Goal: Task Accomplishment & Management: Manage account settings

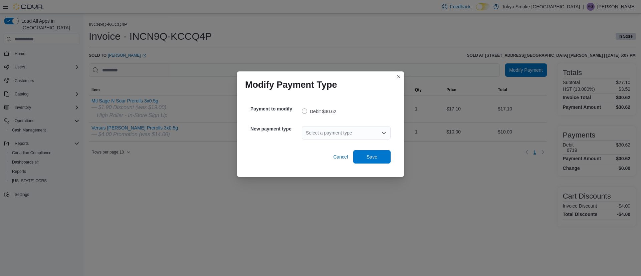
click at [366, 136] on div "Select a payment type" at bounding box center [346, 132] width 89 height 13
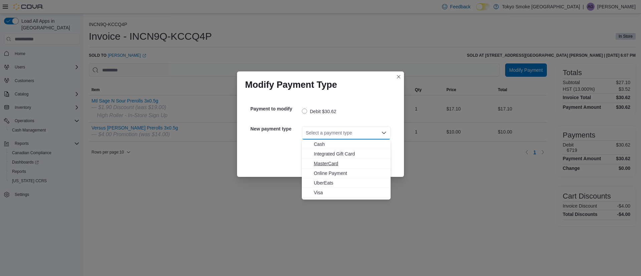
click at [329, 162] on span "MasterCard" at bounding box center [350, 163] width 73 height 7
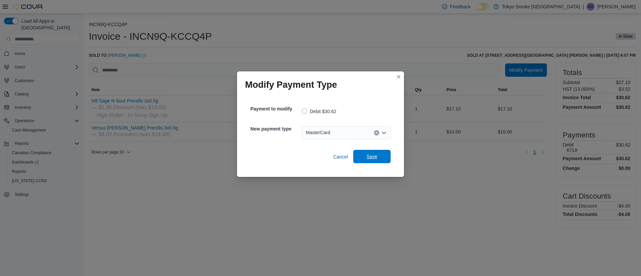
click at [366, 154] on span "Save" at bounding box center [371, 156] width 29 height 13
click at [325, 135] on div "Select a payment type" at bounding box center [346, 132] width 89 height 13
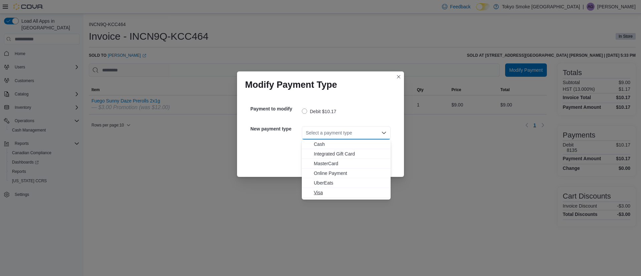
click at [317, 194] on span "Visa" at bounding box center [350, 192] width 73 height 7
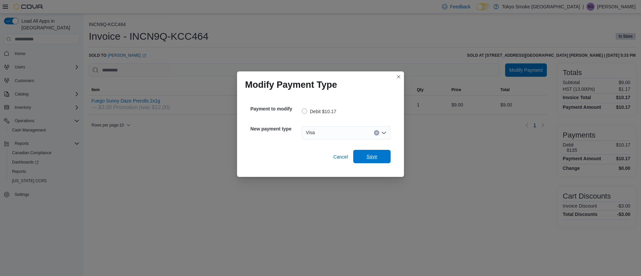
click at [368, 161] on span "Save" at bounding box center [371, 156] width 29 height 13
click at [351, 133] on div "Select a payment type" at bounding box center [346, 132] width 89 height 13
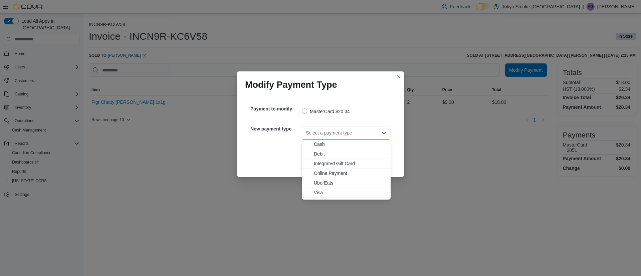
click at [324, 153] on span "Debit" at bounding box center [350, 154] width 73 height 7
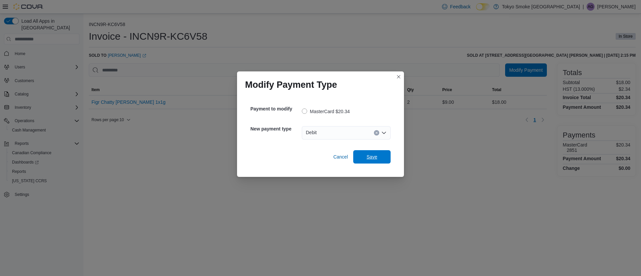
drag, startPoint x: 382, startPoint y: 156, endPoint x: 393, endPoint y: 163, distance: 12.8
click at [384, 159] on span "Save" at bounding box center [371, 156] width 29 height 13
click at [345, 131] on div "Select a payment type" at bounding box center [346, 132] width 89 height 13
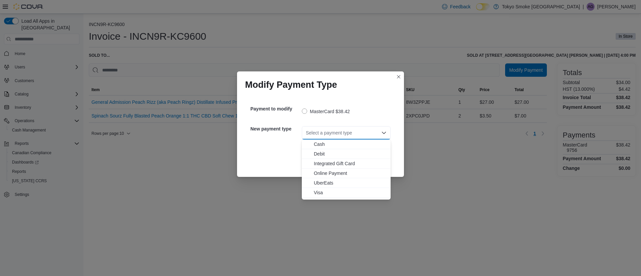
drag, startPoint x: 319, startPoint y: 194, endPoint x: 349, endPoint y: 171, distance: 37.9
click at [319, 193] on span "Visa" at bounding box center [350, 192] width 73 height 7
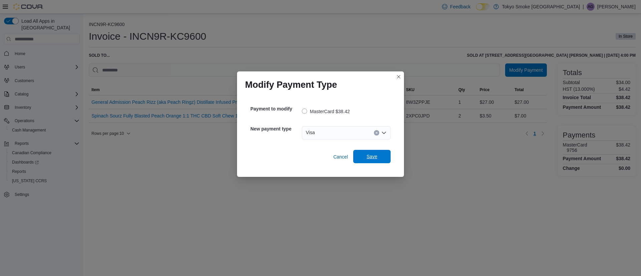
click at [373, 156] on span "Save" at bounding box center [372, 156] width 11 height 7
click at [340, 132] on div "Select a payment type" at bounding box center [346, 132] width 89 height 13
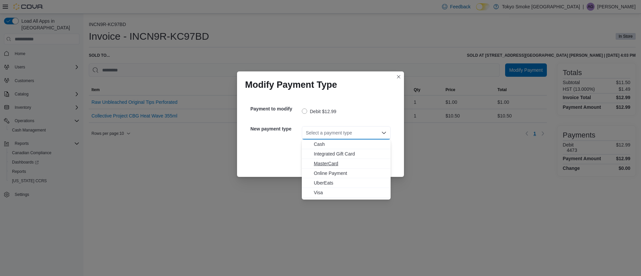
click at [331, 161] on span "MasterCard" at bounding box center [350, 163] width 73 height 7
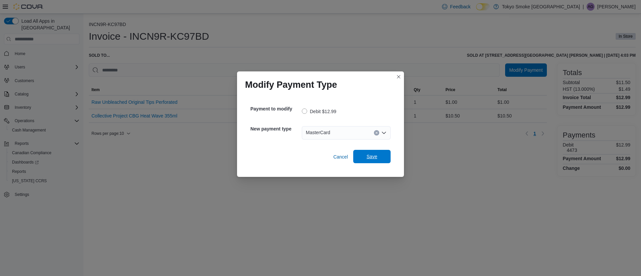
click at [377, 159] on span "Save" at bounding box center [372, 156] width 11 height 7
click at [321, 133] on div "Select a payment type" at bounding box center [346, 132] width 89 height 13
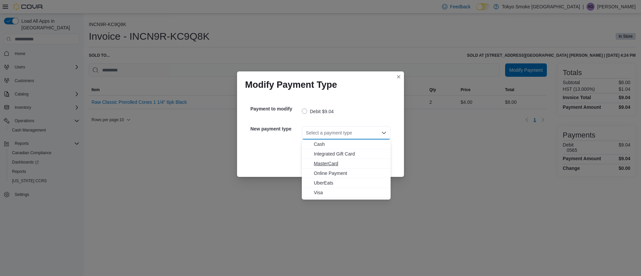
click at [331, 162] on span "MasterCard" at bounding box center [350, 163] width 73 height 7
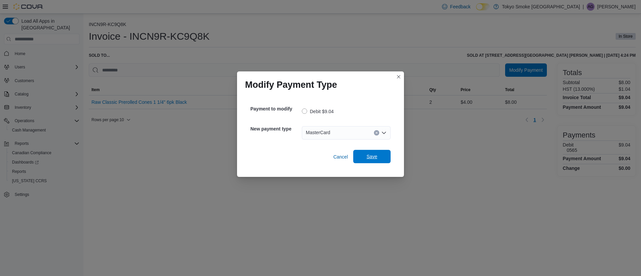
click at [367, 158] on span "Save" at bounding box center [372, 156] width 11 height 7
click at [329, 135] on div "Select a payment type" at bounding box center [346, 132] width 89 height 13
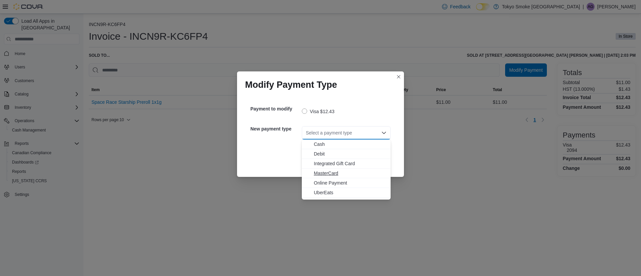
click at [324, 171] on span "MasterCard" at bounding box center [350, 173] width 73 height 7
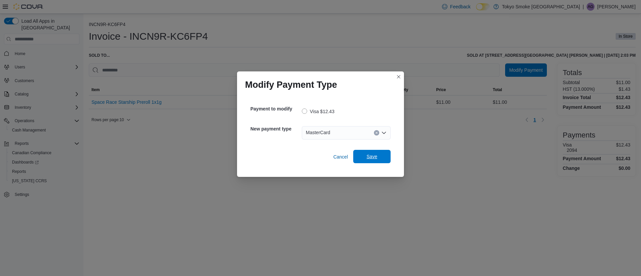
click at [370, 156] on span "Save" at bounding box center [372, 156] width 11 height 7
